Goal: Task Accomplishment & Management: Manage account settings

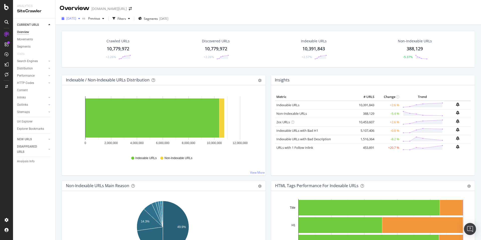
click at [76, 18] on span "[DATE]" at bounding box center [71, 18] width 10 height 4
click at [154, 7] on div "Overview [DOMAIN_NAME][URL]" at bounding box center [268, 6] width 425 height 13
click at [200, 10] on div "Overview [DOMAIN_NAME][URL]" at bounding box center [268, 6] width 425 height 13
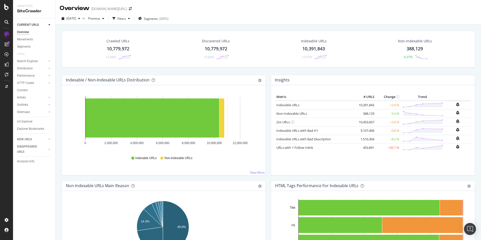
click at [195, 12] on div "Overview [DOMAIN_NAME][URL]" at bounding box center [268, 6] width 425 height 13
click at [134, 10] on div "Switch Project" at bounding box center [139, 8] width 28 height 9
click at [168, 6] on div "Overview [DOMAIN_NAME][URL]" at bounding box center [268, 6] width 425 height 13
drag, startPoint x: 164, startPoint y: 9, endPoint x: 159, endPoint y: 9, distance: 5.3
click at [164, 9] on div "Overview [DOMAIN_NAME][URL]" at bounding box center [268, 6] width 425 height 13
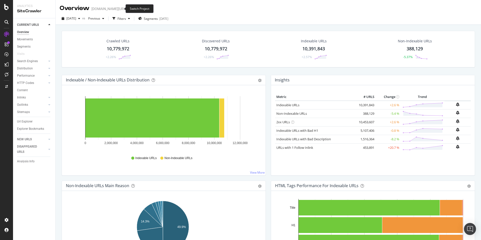
click at [129, 7] on icon "arrow-right-arrow-left" at bounding box center [130, 9] width 3 height 4
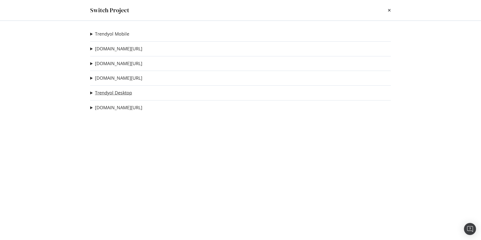
click at [124, 93] on link "Trendyol Desktop" at bounding box center [113, 92] width 37 height 5
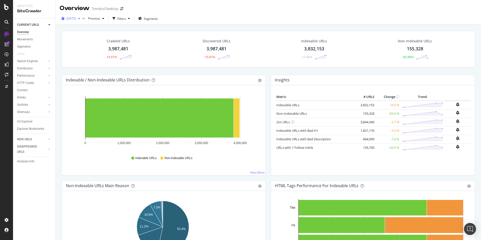
click at [76, 19] on span "[DATE]" at bounding box center [71, 18] width 10 height 4
click at [82, 21] on div "[DATE]" at bounding box center [71, 19] width 23 height 8
click at [69, 18] on span "[DATE]" at bounding box center [71, 18] width 10 height 4
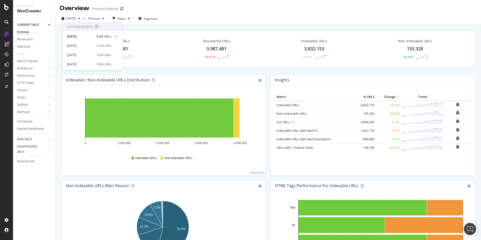
click at [141, 25] on div "Crawled URLs 3,987,481 -15.61% Discovered URLs 3,987,481 -15.61% Indexable URLs…" at bounding box center [268, 145] width 425 height 240
click at [73, 18] on span "[DATE]" at bounding box center [71, 18] width 10 height 4
click at [137, 26] on div "Crawled URLs 3,987,481 -15.61% Discovered URLs 3,987,481 -15.61% Indexable URLs…" at bounding box center [268, 145] width 425 height 240
click at [74, 19] on span "[DATE]" at bounding box center [71, 18] width 10 height 4
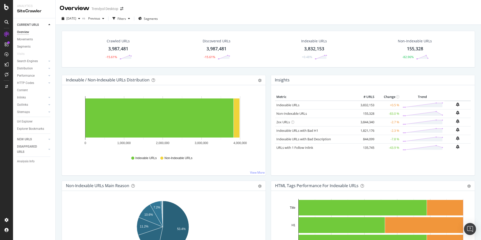
drag, startPoint x: 266, startPoint y: 78, endPoint x: 267, endPoint y: 84, distance: 5.9
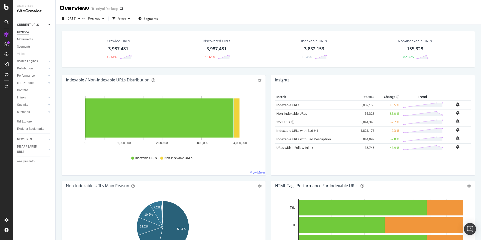
click at [268, 84] on div "Insights Metric # URLS Change Trend Indexable URLs 3,832,153 +0.5 % Non-Indexab…" at bounding box center [372, 128] width 209 height 106
click at [268, 81] on div "Insights Metric # URLS Change Trend Indexable URLs 3,832,153 +0.5 % Non-Indexab…" at bounding box center [372, 128] width 209 height 106
click at [265, 76] on div "Indexable / Non-Indexable URLs Distribution Bar Bar (by Percentage) Table Expor…" at bounding box center [163, 128] width 209 height 106
click at [123, 9] on icon "arrow-right-arrow-left" at bounding box center [121, 9] width 3 height 4
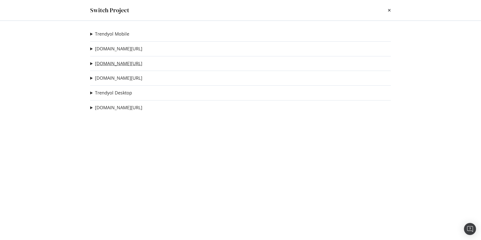
click at [123, 62] on link "[DOMAIN_NAME][URL]" at bounding box center [118, 63] width 47 height 5
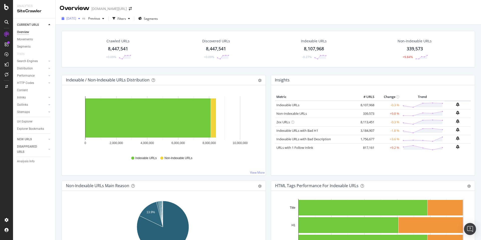
click at [79, 22] on div "[DATE]" at bounding box center [71, 19] width 23 height 8
click at [99, 26] on div "Crawled URLs 8,447,541 +0.09% Discovered URLs 8,447,541 +0.09% Indexable URLs 8…" at bounding box center [268, 145] width 425 height 240
click at [157, 26] on div "Crawled URLs 8,447,541 +0.09% Discovered URLs 8,447,541 +0.09% Indexable URLs 8…" at bounding box center [268, 145] width 425 height 240
click at [182, 27] on div "Crawled URLs 8,447,541 +0.09% Discovered URLs 8,447,541 +0.09% Indexable URLs 8…" at bounding box center [268, 145] width 425 height 240
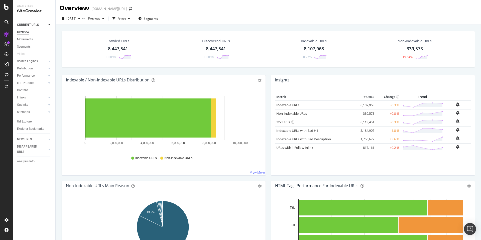
click at [212, 27] on div "Crawled URLs 8,447,541 +0.09% Discovered URLs 8,447,541 +0.09% Indexable URLs 8…" at bounding box center [268, 145] width 425 height 240
click at [207, 27] on div "Crawled URLs 8,447,541 +0.09% Discovered URLs 8,447,541 +0.09% Indexable URLs 8…" at bounding box center [268, 145] width 425 height 240
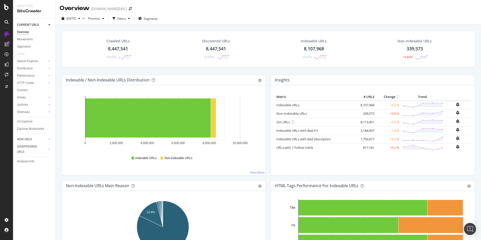
click at [203, 27] on div "Crawled URLs 8,447,541 +0.09% Discovered URLs 8,447,541 +0.09% Indexable URLs 8…" at bounding box center [268, 145] width 425 height 240
click at [196, 27] on div "Crawled URLs 8,447,541 +0.09% Discovered URLs 8,447,541 +0.09% Indexable URLs 8…" at bounding box center [268, 145] width 425 height 240
click at [178, 27] on div "Crawled URLs 8,447,541 +0.09% Discovered URLs 8,447,541 +0.09% Indexable URLs 8…" at bounding box center [268, 145] width 425 height 240
click at [164, 26] on div "Crawled URLs 8,447,541 +0.09% Discovered URLs 8,447,541 +0.09% Indexable URLs 8…" at bounding box center [268, 145] width 425 height 240
click at [130, 25] on div "Crawled URLs 8,447,541 +0.09% Discovered URLs 8,447,541 +0.09% Indexable URLs 8…" at bounding box center [268, 145] width 425 height 240
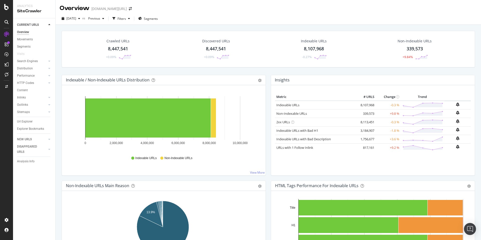
click at [111, 25] on div "Crawled URLs 8,447,541 +0.09% Discovered URLs 8,447,541 +0.09% Indexable URLs 8…" at bounding box center [268, 145] width 425 height 240
click at [88, 26] on div "Crawled URLs 8,447,541 +0.09% Discovered URLs 8,447,541 +0.09% Indexable URLs 8…" at bounding box center [268, 145] width 425 height 240
click at [56, 26] on div "Crawled URLs 8,447,541 +0.09% Discovered URLs 8,447,541 +0.09% Indexable URLs 8…" at bounding box center [268, 145] width 425 height 240
click at [62, 38] on div "Crawled URLs 8,447,541 +0.09% Discovered URLs 8,447,541 +0.09% Indexable URLs 8…" at bounding box center [268, 49] width 413 height 37
click at [60, 47] on div "Crawled URLs 8,447,541 +0.09% Discovered URLs 8,447,541 +0.09% Indexable URLs 8…" at bounding box center [268, 53] width 418 height 44
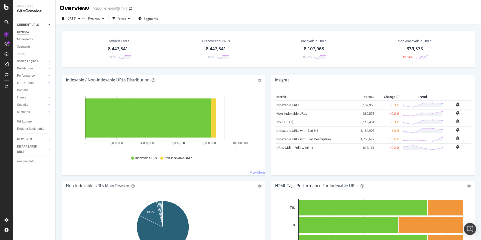
click at [58, 58] on div "Crawled URLs 8,447,541 +0.09% Discovered URLs 8,447,541 +0.09% Indexable URLs 8…" at bounding box center [268, 145] width 425 height 240
click at [61, 66] on div "Crawled URLs 8,447,541 +0.09% Discovered URLs 8,447,541 +0.09% Indexable URLs 8…" at bounding box center [268, 53] width 418 height 44
drag, startPoint x: 67, startPoint y: 69, endPoint x: 79, endPoint y: 67, distance: 12.4
click at [68, 69] on div "Crawled URLs 8,447,541 +0.09% Discovered URLs 8,447,541 +0.09% Indexable URLs 8…" at bounding box center [268, 53] width 418 height 44
drag, startPoint x: 98, startPoint y: 69, endPoint x: 112, endPoint y: 69, distance: 13.8
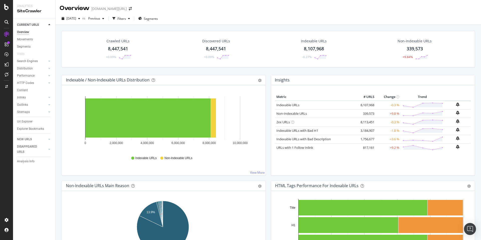
click at [101, 69] on div "Crawled URLs 8,447,541 +0.09% Discovered URLs 8,447,541 +0.09% Indexable URLs 8…" at bounding box center [268, 53] width 418 height 44
drag, startPoint x: 134, startPoint y: 71, endPoint x: 145, endPoint y: 68, distance: 11.3
click at [134, 71] on div "Crawled URLs 8,447,541 +0.09% Discovered URLs 8,447,541 +0.09% Indexable URLs 8…" at bounding box center [268, 53] width 418 height 44
drag, startPoint x: 170, startPoint y: 68, endPoint x: 184, endPoint y: 69, distance: 14.0
click at [178, 69] on div "Crawled URLs 8,447,541 +0.09% Discovered URLs 8,447,541 +0.09% Indexable URLs 8…" at bounding box center [268, 53] width 418 height 44
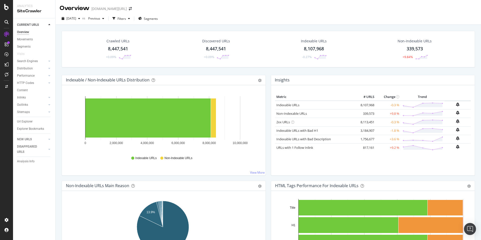
click at [190, 70] on div "Crawled URLs 8,447,541 +0.09% Discovered URLs 8,447,541 +0.09% Indexable URLs 8…" at bounding box center [268, 53] width 418 height 44
click at [221, 70] on div "Crawled URLs 8,447,541 +0.09% Discovered URLs 8,447,541 +0.09% Indexable URLs 8…" at bounding box center [268, 53] width 418 height 44
drag, startPoint x: 255, startPoint y: 71, endPoint x: 260, endPoint y: 71, distance: 4.5
click at [255, 71] on div "Crawled URLs 8,447,541 +0.09% Discovered URLs 8,447,541 +0.09% Indexable URLs 8…" at bounding box center [268, 53] width 418 height 44
click at [274, 71] on div "Crawled URLs 8,447,541 +0.09% Discovered URLs 8,447,541 +0.09% Indexable URLs 8…" at bounding box center [268, 53] width 418 height 44
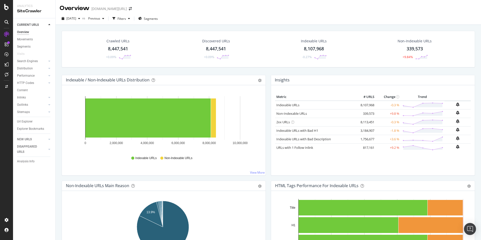
click at [284, 71] on div "Crawled URLs 8,447,541 +0.09% Discovered URLs 8,447,541 +0.09% Indexable URLs 8…" at bounding box center [268, 53] width 418 height 44
click at [264, 69] on div "Crawled URLs 8,447,541 +0.09% Discovered URLs 8,447,541 +0.09% Indexable URLs 8…" at bounding box center [268, 53] width 418 height 44
click at [265, 79] on div "Indexable / Non-Indexable URLs Distribution Bar Bar (by Percentage) Table Expor…" at bounding box center [163, 128] width 209 height 106
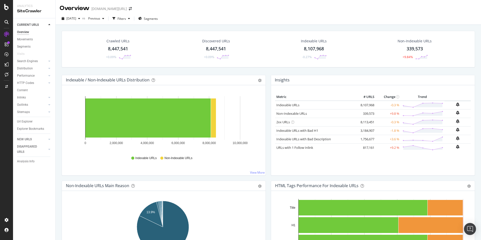
click at [182, 6] on div "Overview [DOMAIN_NAME][URL]" at bounding box center [268, 6] width 425 height 13
click at [259, 26] on div "Crawled URLs 8,447,541 +0.09% Discovered URLs 8,447,541 +0.09% Indexable URLs 8…" at bounding box center [268, 145] width 425 height 240
click at [76, 20] on span "[DATE]" at bounding box center [71, 18] width 10 height 4
click at [183, 11] on div "Overview [DOMAIN_NAME][URL]" at bounding box center [268, 6] width 425 height 13
click at [129, 7] on icon "arrow-right-arrow-left" at bounding box center [130, 9] width 3 height 4
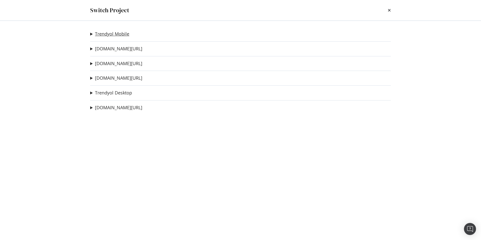
click at [112, 33] on link "Trendyol Mobile" at bounding box center [112, 33] width 34 height 5
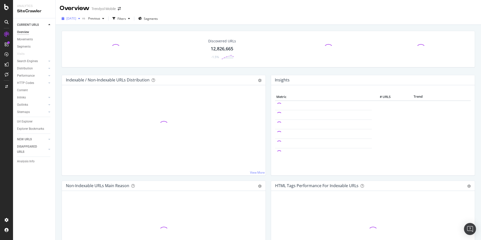
click at [67, 17] on span "[DATE]" at bounding box center [71, 18] width 10 height 4
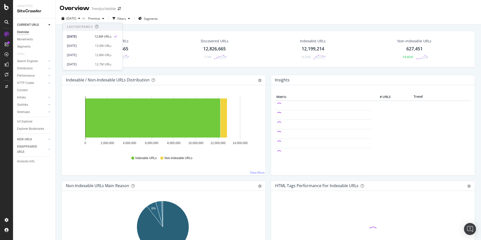
click at [197, 14] on div "[DATE] vs Previous Filters Segments" at bounding box center [268, 19] width 425 height 12
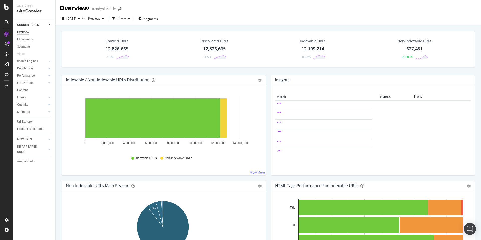
click at [129, 26] on div "Crawled URLs 12,826,665 -1.5% Discovered URLs 12,826,665 -1.5% Indexable URLs 1…" at bounding box center [268, 145] width 425 height 240
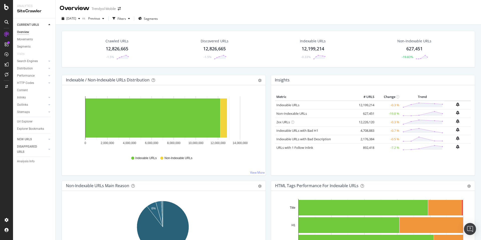
click at [266, 77] on div "Indexable / Non-Indexable URLs Distribution Bar Bar (by Percentage) Table Expor…" at bounding box center [163, 128] width 209 height 106
click at [266, 73] on div "Crawled URLs 12,826,665 -1.5% Discovered URLs 12,826,665 -1.5% Indexable URLs 1…" at bounding box center [268, 53] width 418 height 44
click at [266, 70] on div "Crawled URLs 12,826,665 -1.5% Discovered URLs 12,826,665 -1.5% Indexable URLs 1…" at bounding box center [268, 53] width 418 height 44
click at [265, 77] on div "Indexable / Non-Indexable URLs Distribution Bar Bar (by Percentage) Table Expor…" at bounding box center [163, 128] width 209 height 106
click at [268, 81] on div "Insights Metric # URLS Change Trend Indexable URLs 12,199,214 -0.3 % Non-Indexa…" at bounding box center [372, 128] width 209 height 106
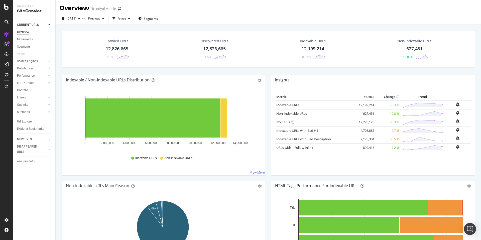
click at [264, 82] on div "Indexable / Non-Indexable URLs Distribution Bar Bar (by Percentage) Table Expor…" at bounding box center [163, 128] width 209 height 106
click at [268, 80] on div "Insights Metric # URLS Change Trend Indexable URLs 12,199,214 -0.3 % Non-Indexa…" at bounding box center [372, 128] width 209 height 106
click at [268, 81] on div "Insights Metric # URLS Change Trend Indexable URLs 12,199,214 -0.3 % Non-Indexa…" at bounding box center [372, 128] width 209 height 106
click at [268, 82] on div "Insights Metric # URLS Change Trend Indexable URLs 12,199,214 -0.3 % Non-Indexa…" at bounding box center [372, 128] width 209 height 106
click at [266, 79] on div "Indexable / Non-Indexable URLs Distribution Bar Bar (by Percentage) Table Expor…" at bounding box center [163, 128] width 209 height 106
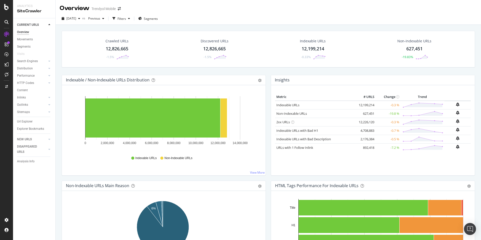
click at [265, 73] on div "Crawled URLs 12,826,665 -1.5% Discovered URLs 12,826,665 -1.5% Indexable URLs 1…" at bounding box center [268, 53] width 418 height 44
click at [265, 70] on div "Crawled URLs 12,826,665 -1.5% Discovered URLs 12,826,665 -1.5% Indexable URLs 1…" at bounding box center [268, 53] width 418 height 44
click at [266, 73] on div "Crawled URLs 12,826,665 -1.5% Discovered URLs 12,826,665 -1.5% Indexable URLs 1…" at bounding box center [268, 53] width 418 height 44
click at [190, 12] on div "Overview Trendyol Mobile" at bounding box center [268, 6] width 425 height 13
click at [120, 9] on icon "arrow-right-arrow-left" at bounding box center [119, 9] width 3 height 4
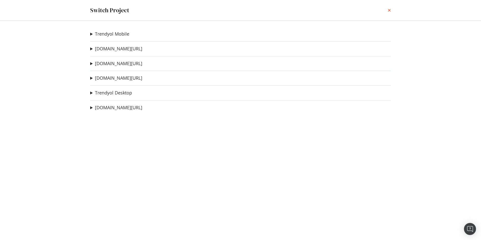
click at [388, 11] on icon "times" at bounding box center [389, 10] width 3 height 4
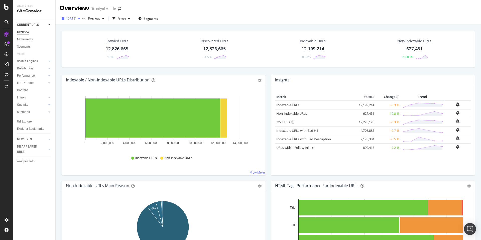
click at [76, 18] on span "[DATE]" at bounding box center [71, 18] width 10 height 4
click at [142, 10] on div "Overview Trendyol Mobile" at bounding box center [268, 6] width 425 height 13
click at [119, 8] on icon "arrow-right-arrow-left" at bounding box center [119, 9] width 3 height 4
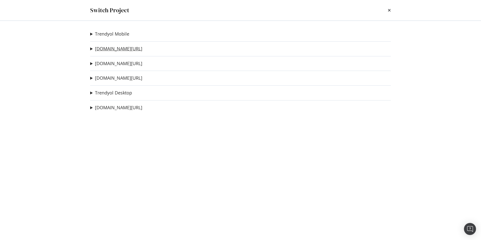
click at [111, 47] on link "[DOMAIN_NAME][URL]" at bounding box center [118, 48] width 47 height 5
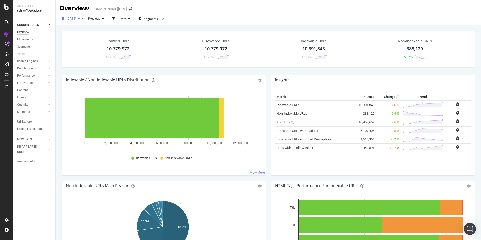
click at [76, 20] on span "[DATE]" at bounding box center [71, 18] width 10 height 4
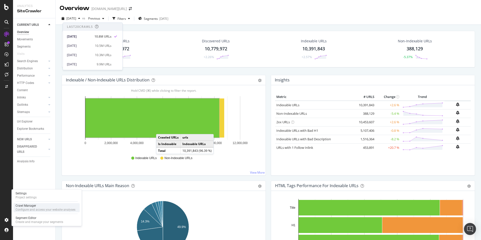
click at [36, 204] on div "Crawl Manager" at bounding box center [46, 206] width 60 height 4
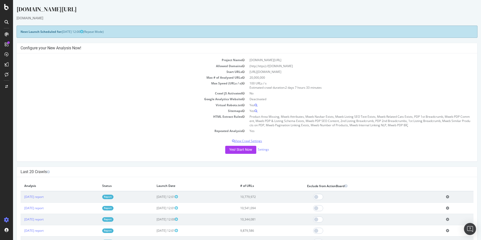
click at [255, 141] on p "View Crawl Settings" at bounding box center [247, 141] width 453 height 4
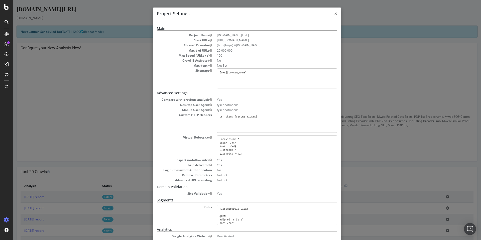
click at [335, 15] on span "×" at bounding box center [335, 13] width 3 height 7
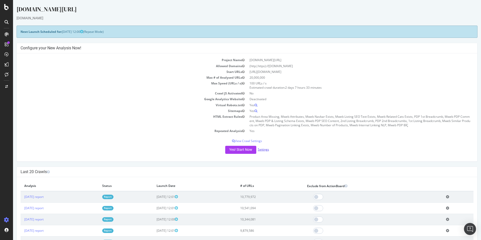
click at [263, 150] on link "Settings" at bounding box center [263, 149] width 11 height 4
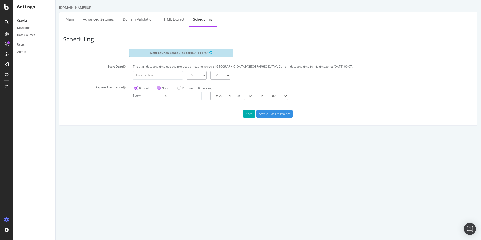
click at [157, 89] on label "None" at bounding box center [163, 88] width 12 height 4
click at [56, 0] on input "None" at bounding box center [56, 0] width 0 height 0
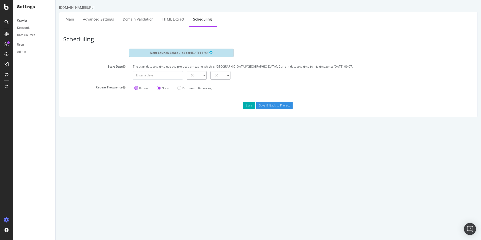
click at [139, 90] on label "Repeat" at bounding box center [141, 88] width 15 height 4
click at [56, 0] on input "Repeat" at bounding box center [56, 0] width 0 height 0
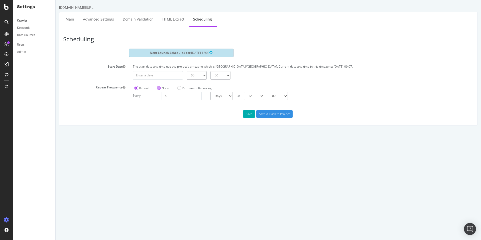
click at [162, 89] on label "None" at bounding box center [163, 88] width 12 height 4
click at [56, 0] on input "None" at bounding box center [56, 0] width 0 height 0
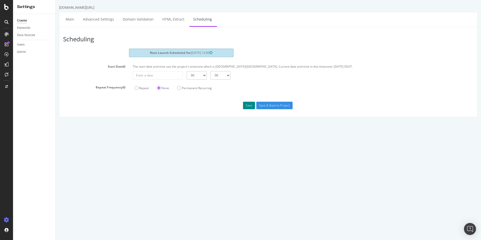
click at [251, 104] on button "Save" at bounding box center [249, 106] width 12 height 8
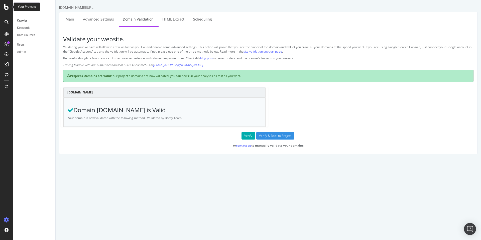
click at [4, 8] on div at bounding box center [7, 7] width 12 height 6
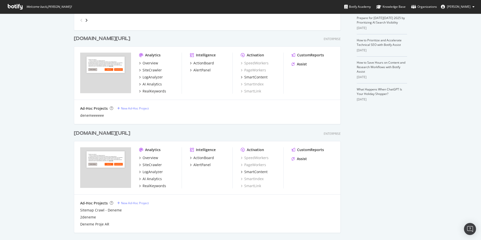
scroll to position [126, 0]
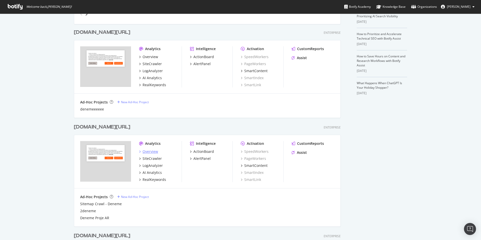
click at [149, 150] on div "Overview" at bounding box center [150, 151] width 16 height 5
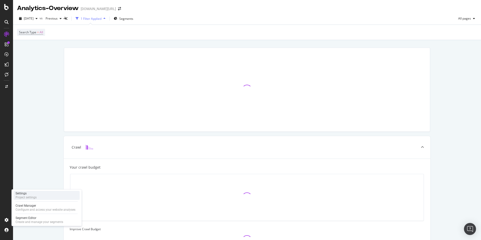
click at [39, 194] on div "Settings Project settings" at bounding box center [47, 195] width 66 height 9
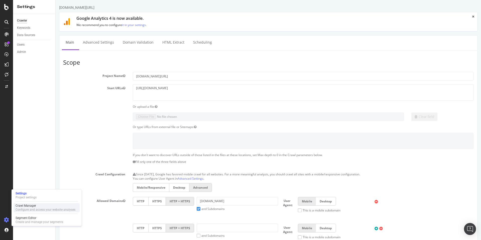
click at [34, 207] on div "Crawl Manager" at bounding box center [46, 206] width 60 height 4
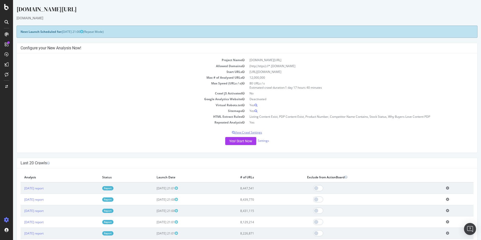
click at [259, 131] on p "View Crawl Settings" at bounding box center [247, 132] width 453 height 4
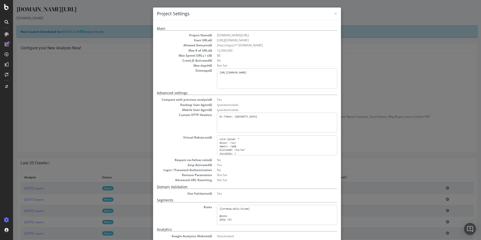
click at [336, 12] on div "× Close Project Settings" at bounding box center [247, 14] width 188 height 13
click at [335, 13] on div "× Close Project Settings" at bounding box center [247, 14] width 188 height 13
click at [335, 13] on span "×" at bounding box center [335, 13] width 3 height 7
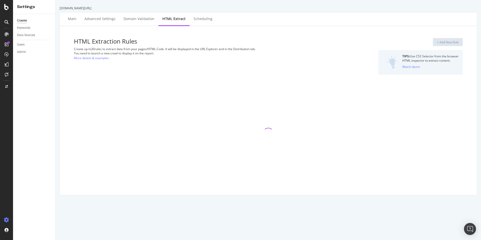
drag, startPoint x: 247, startPoint y: 139, endPoint x: 117, endPoint y: 43, distance: 161.1
click at [199, 43] on h3 "HTML Extraction Rules" at bounding box center [202, 41] width 256 height 7
select select "exist"
select select "count"
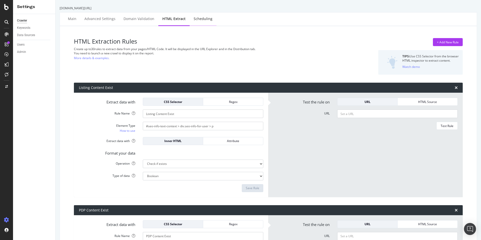
click at [194, 15] on div "Scheduling" at bounding box center [202, 19] width 27 height 14
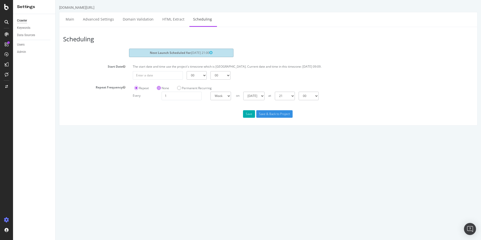
click at [161, 88] on label "None" at bounding box center [163, 88] width 12 height 4
click at [56, 0] on input "None" at bounding box center [56, 0] width 0 height 0
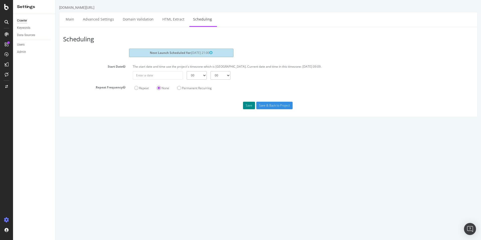
click at [249, 104] on button "Save" at bounding box center [249, 106] width 12 height 8
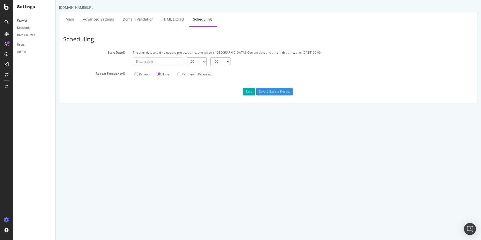
click at [8, 10] on div at bounding box center [6, 120] width 13 height 240
click at [6, 8] on icon at bounding box center [6, 7] width 5 height 6
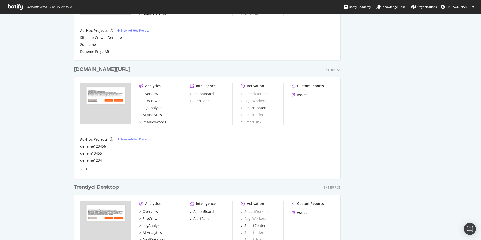
scroll to position [346, 0]
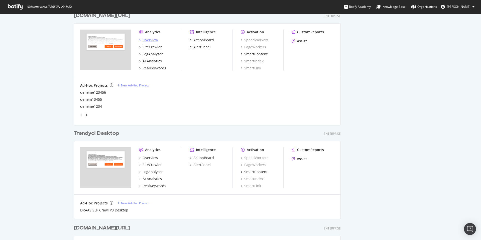
click at [144, 40] on div "Overview" at bounding box center [150, 40] width 16 height 5
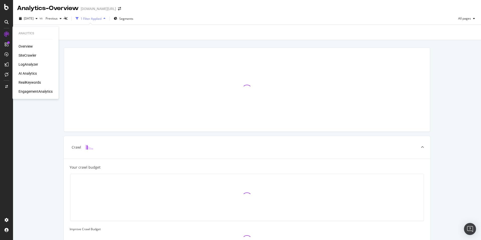
click at [33, 56] on div "SiteCrawler" at bounding box center [28, 55] width 18 height 5
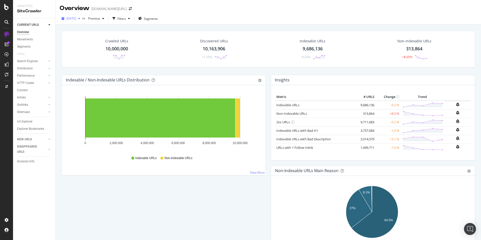
click at [76, 19] on span "[DATE]" at bounding box center [71, 18] width 10 height 4
click at [176, 51] on div "Discovered URLs 10,163,906 +1.25%" at bounding box center [214, 49] width 100 height 26
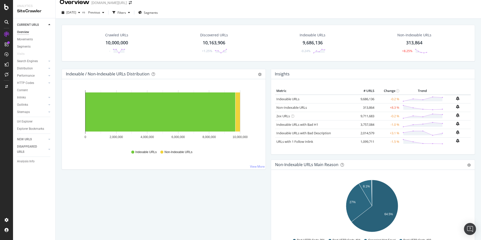
click at [149, 20] on div "Crawled URLs 10,000,000 - Discovered URLs 10,163,906 +1.25% Indexable URLs 9,68…" at bounding box center [268, 139] width 425 height 240
click at [185, 19] on div "Crawled URLs 10,000,000 - Discovered URLs 10,163,906 +1.25% Indexable URLs 9,68…" at bounding box center [268, 139] width 425 height 240
click at [232, 17] on div "[DATE] vs Previous Filters Segments" at bounding box center [268, 14] width 425 height 10
click at [190, 20] on div "Crawled URLs 10,000,000 - Discovered URLs 10,163,906 +1.25% Indexable URLs 9,68…" at bounding box center [268, 139] width 425 height 240
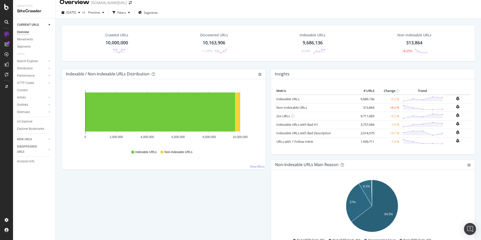
click at [223, 18] on div "[DATE] vs Previous Filters Segments" at bounding box center [268, 14] width 425 height 10
click at [185, 20] on div "Crawled URLs 10,000,000 - Discovered URLs 10,163,906 +1.25% Indexable URLs 9,68…" at bounding box center [268, 139] width 425 height 240
click at [167, 39] on div "Discovered URLs 10,163,906 +1.25%" at bounding box center [214, 43] width 100 height 26
click at [236, 20] on div "Crawled URLs 10,000,000 - Discovered URLs 10,163,906 +1.25% Indexable URLs 9,68…" at bounding box center [268, 139] width 425 height 240
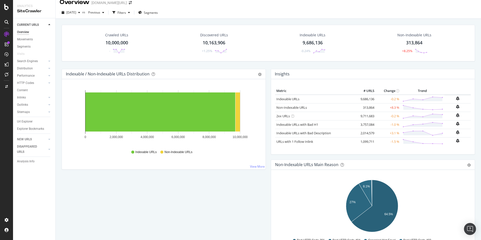
click at [253, 19] on div "Crawled URLs 10,000,000 - Discovered URLs 10,163,906 +1.25% Indexable URLs 9,68…" at bounding box center [268, 139] width 425 height 240
click at [226, 12] on div "[DATE] vs Previous Filters Segments" at bounding box center [268, 14] width 425 height 10
click at [220, 9] on div "[DATE] vs Previous Filters Segments" at bounding box center [268, 14] width 425 height 10
click at [210, 18] on div "[DATE] vs Previous Filters Segments" at bounding box center [268, 14] width 425 height 10
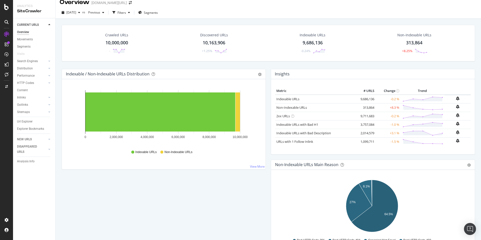
click at [181, 39] on div "Discovered URLs 10,163,906 +1.25%" at bounding box center [214, 43] width 100 height 26
click at [202, 19] on div "Crawled URLs 10,000,000 - Discovered URLs 10,163,906 +1.25% Indexable URLs 9,68…" at bounding box center [268, 139] width 425 height 240
click at [251, 17] on div "[DATE] vs Previous Filters Segments" at bounding box center [268, 14] width 425 height 10
click at [253, 12] on div "[DATE] vs Previous Filters Segments" at bounding box center [268, 14] width 425 height 10
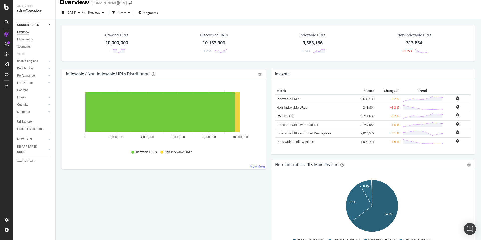
click at [176, 31] on div "Discovered URLs 10,163,906 +1.25%" at bounding box center [214, 43] width 100 height 26
click at [175, 52] on div "Discovered URLs 10,163,906 +1.25%" at bounding box center [214, 43] width 100 height 26
